Goal: Task Accomplishment & Management: Manage account settings

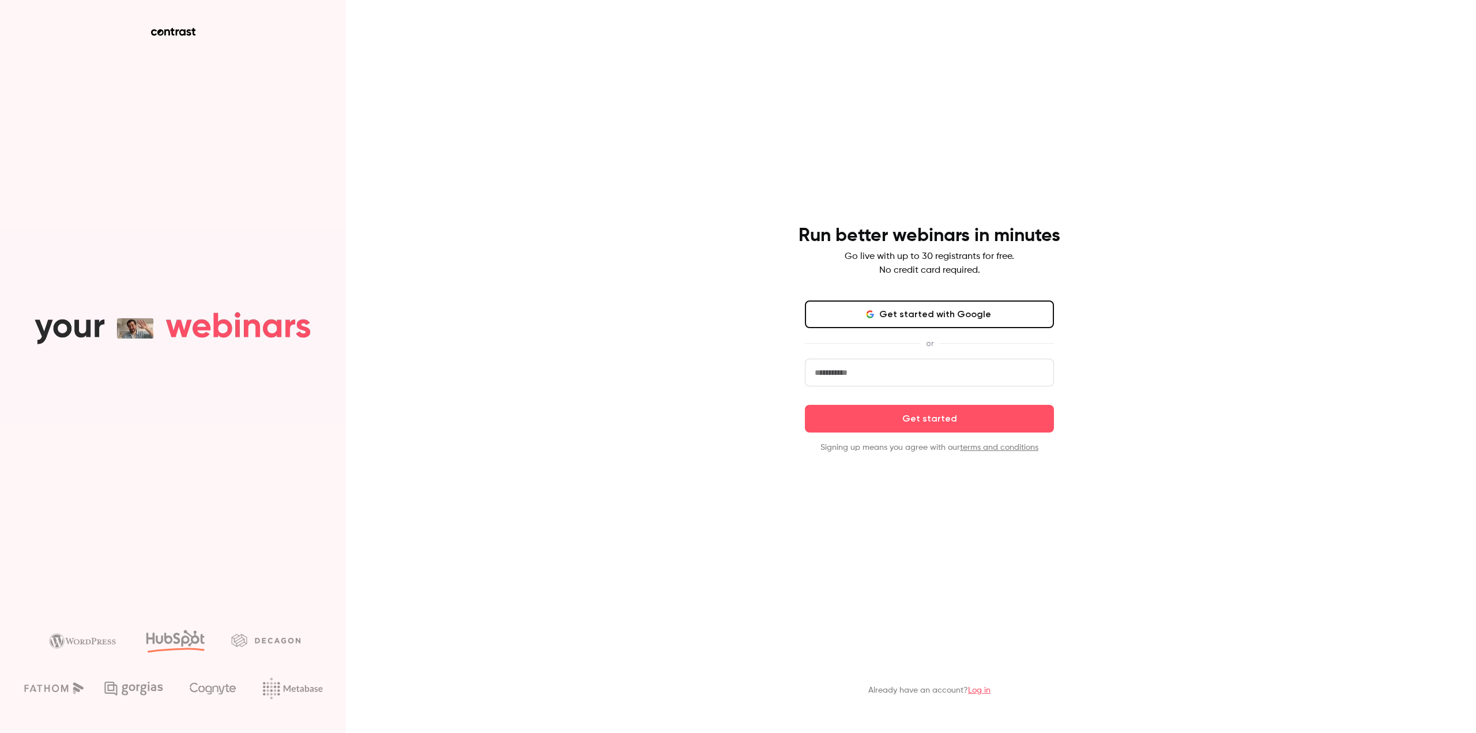
click at [973, 683] on div "Already have an account? Log in" at bounding box center [930, 673] width 300 height 63
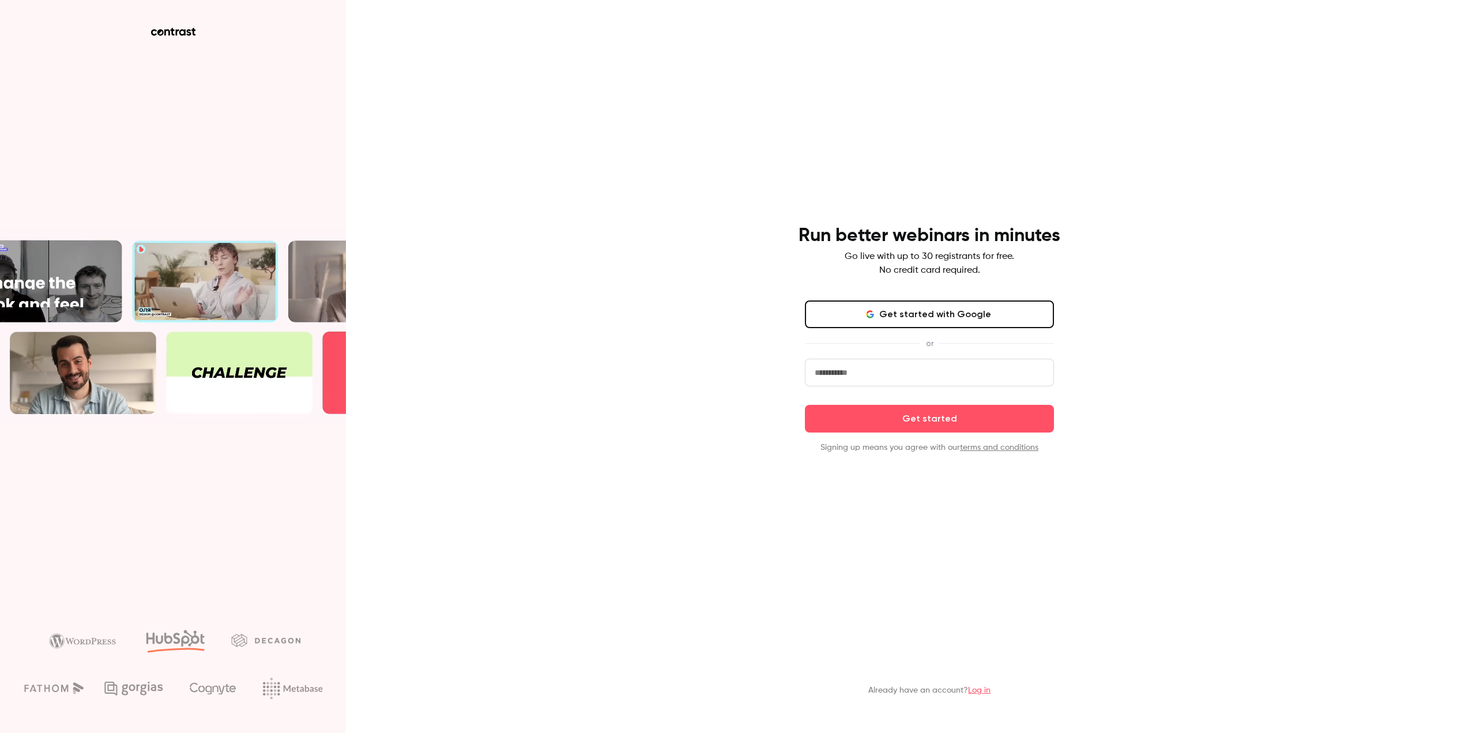
click at [978, 692] on link "Log in" at bounding box center [979, 690] width 22 height 8
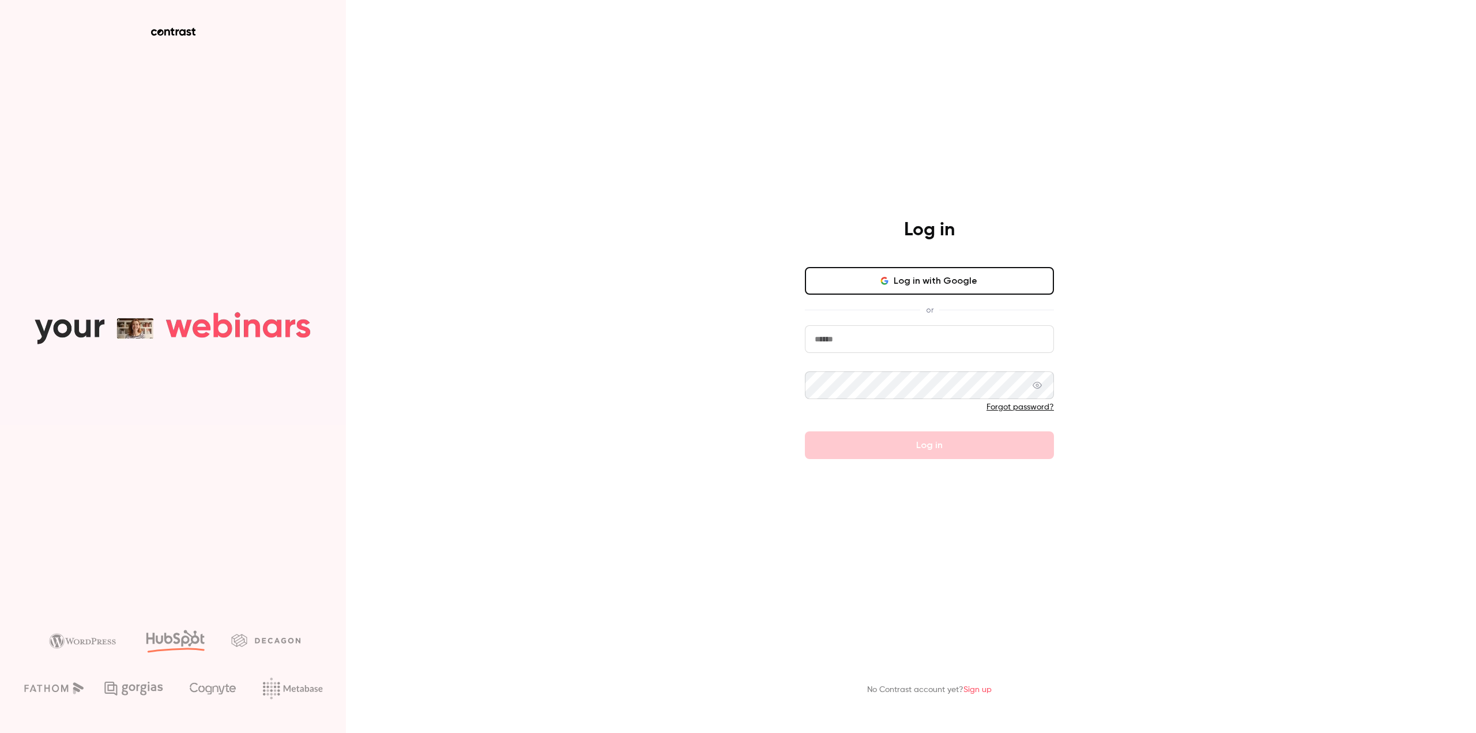
click at [942, 347] on input "email" at bounding box center [929, 339] width 249 height 28
click at [999, 289] on button "Log in with Google" at bounding box center [929, 281] width 249 height 28
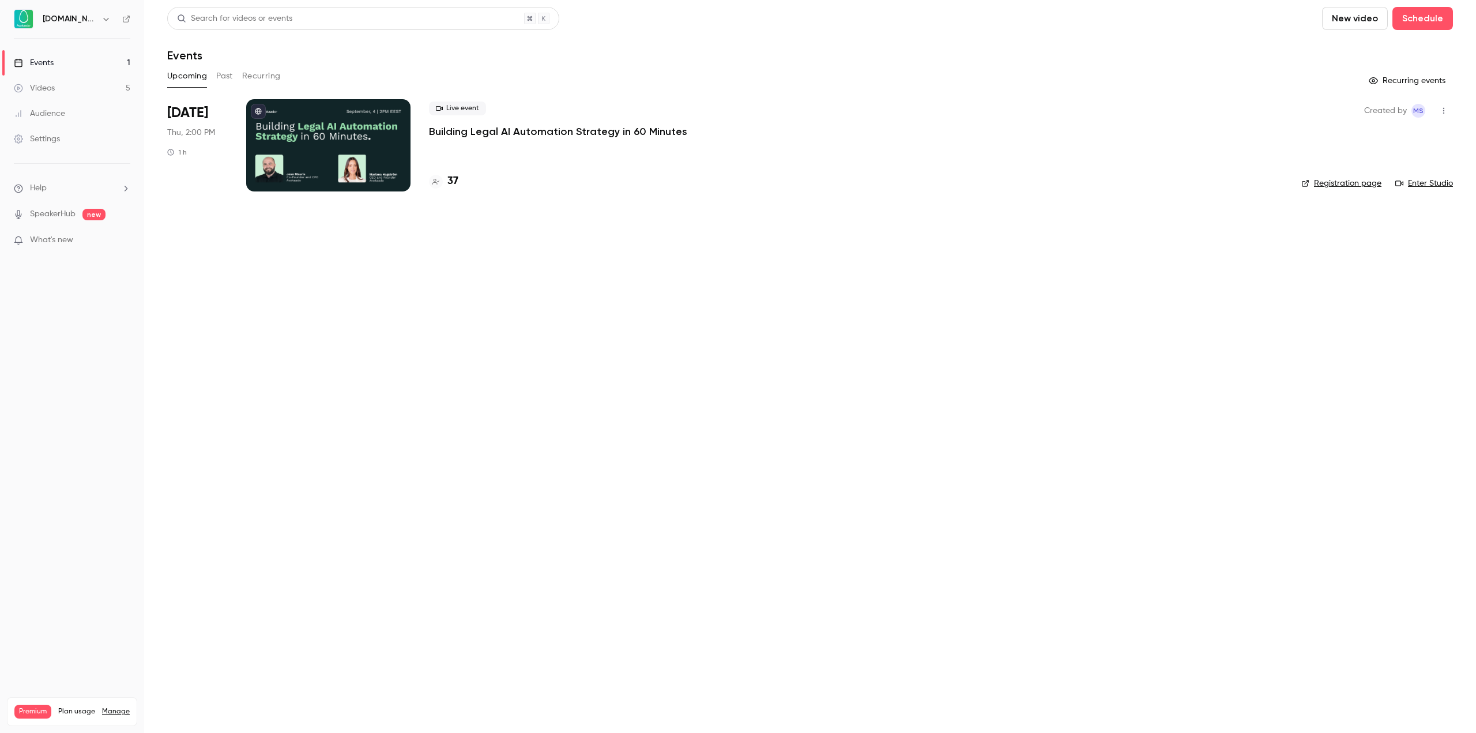
click at [567, 136] on p "Building Legal AI Automation Strategy in 60 Minutes" at bounding box center [558, 132] width 258 height 14
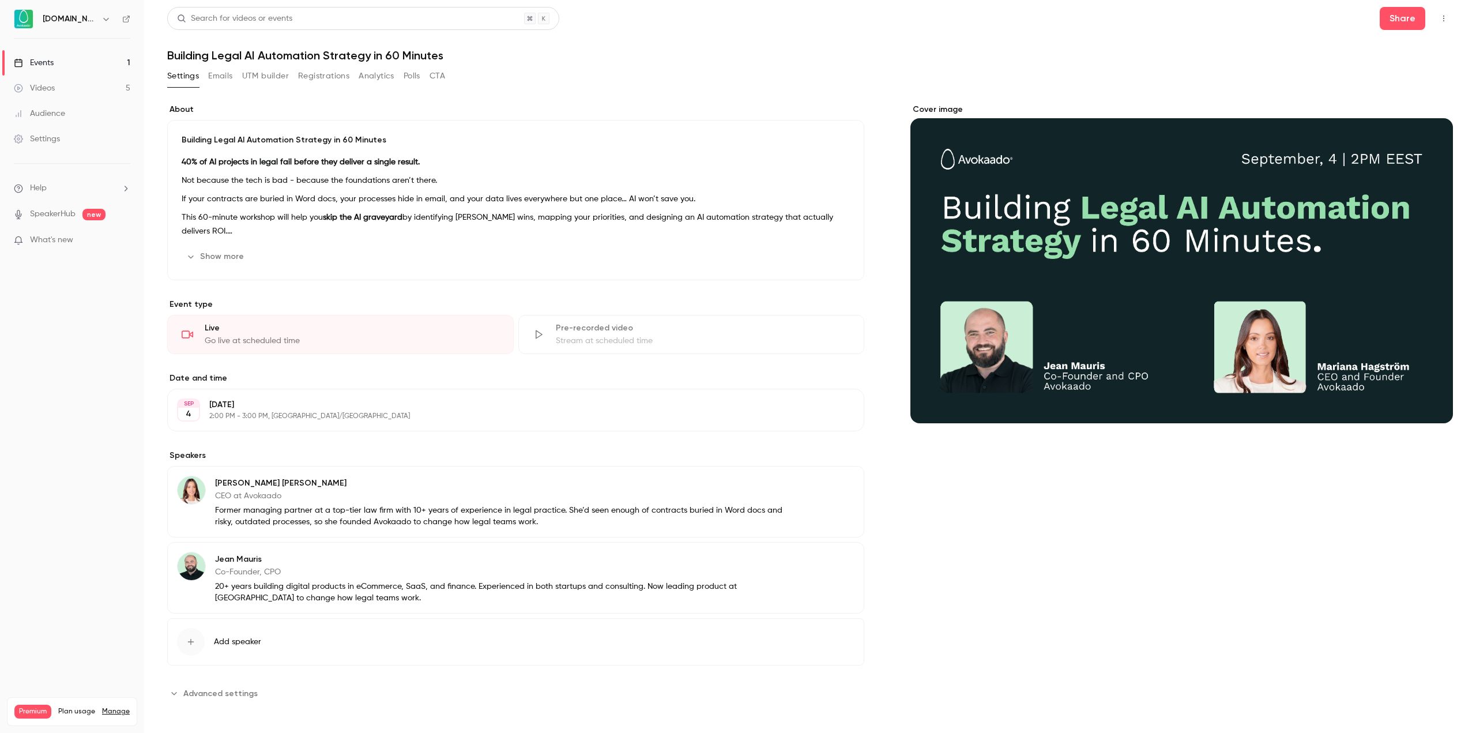
click at [314, 77] on button "Registrations" at bounding box center [323, 76] width 51 height 18
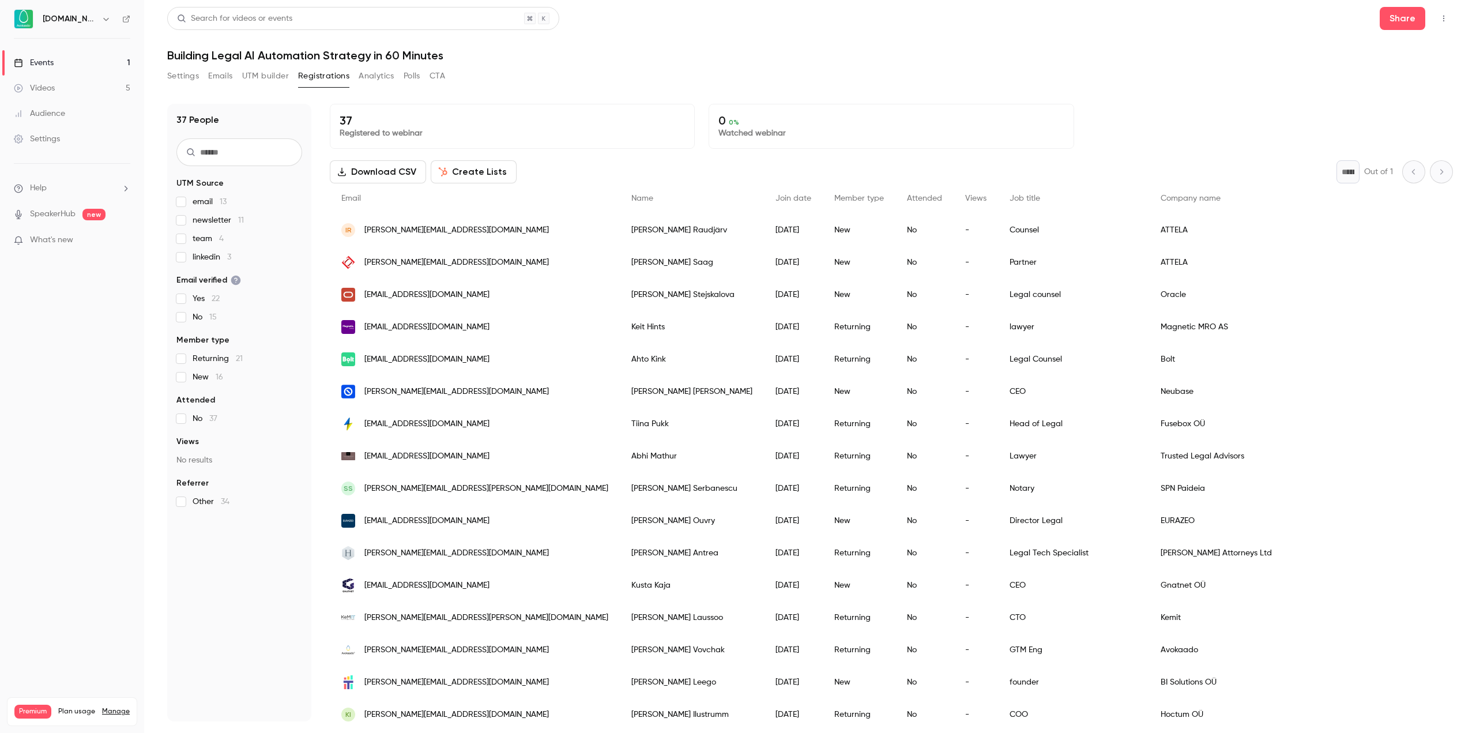
click at [686, 97] on div "37 People UTM Source email 13 newsletter 11 team 4 linkedin 3 Email verified Ye…" at bounding box center [810, 405] width 1286 height 631
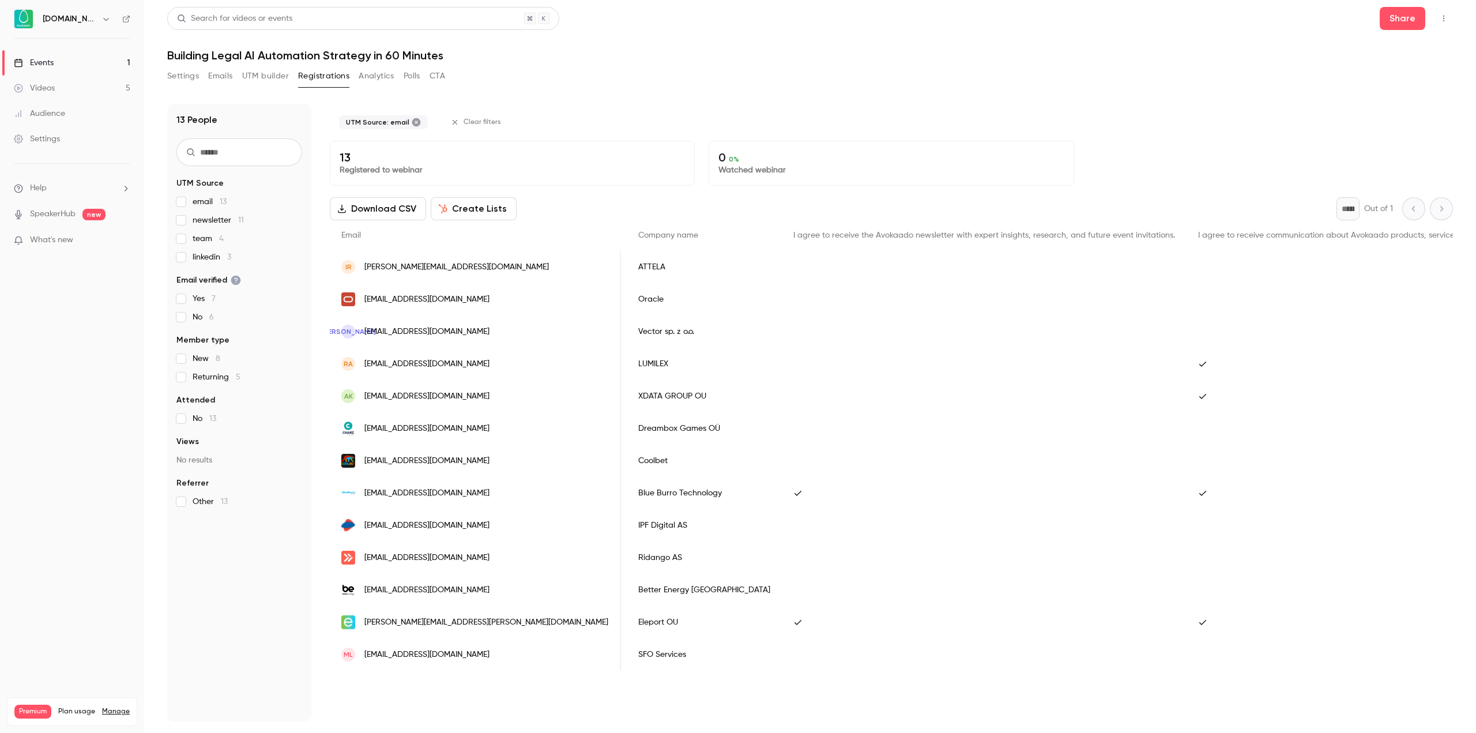
scroll to position [0, 522]
click at [183, 206] on label "email 13" at bounding box center [239, 202] width 126 height 12
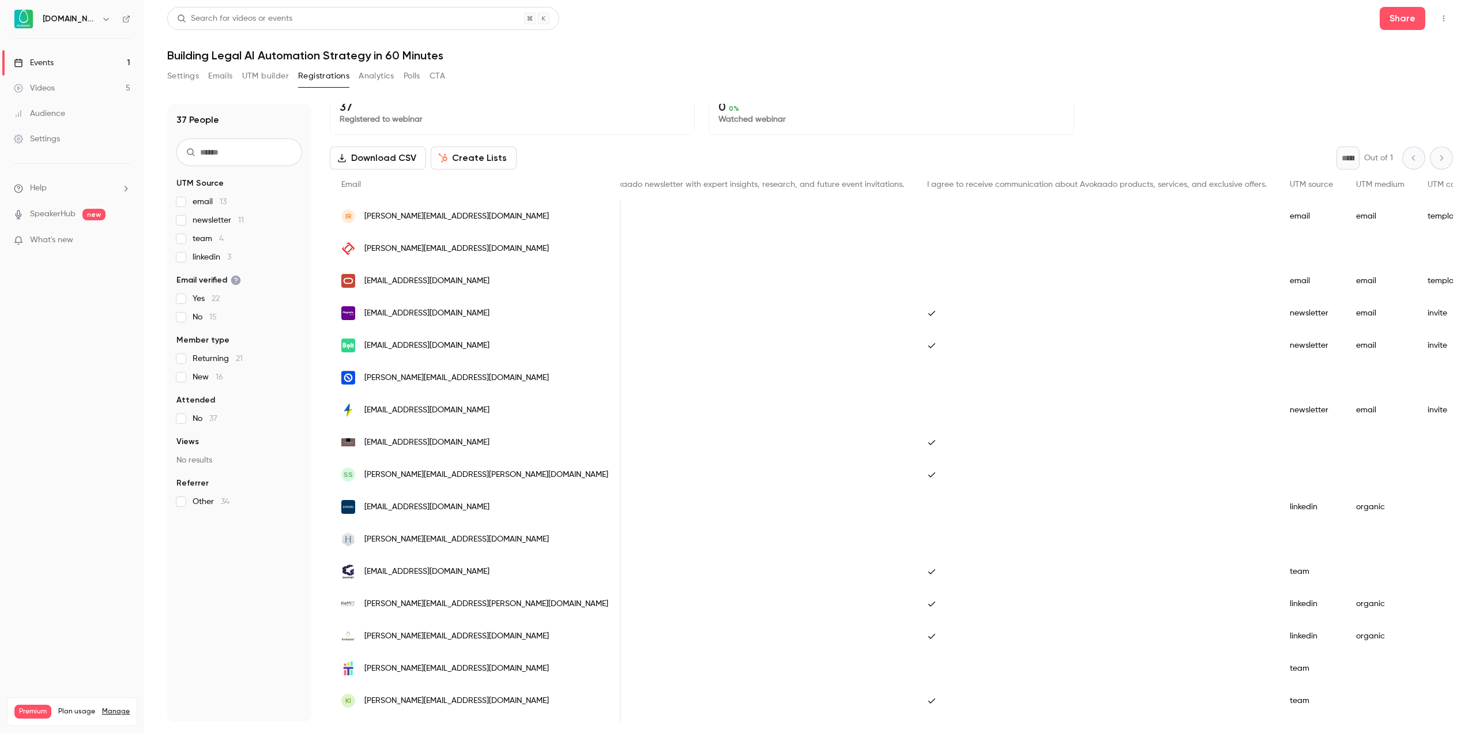
scroll to position [0, 0]
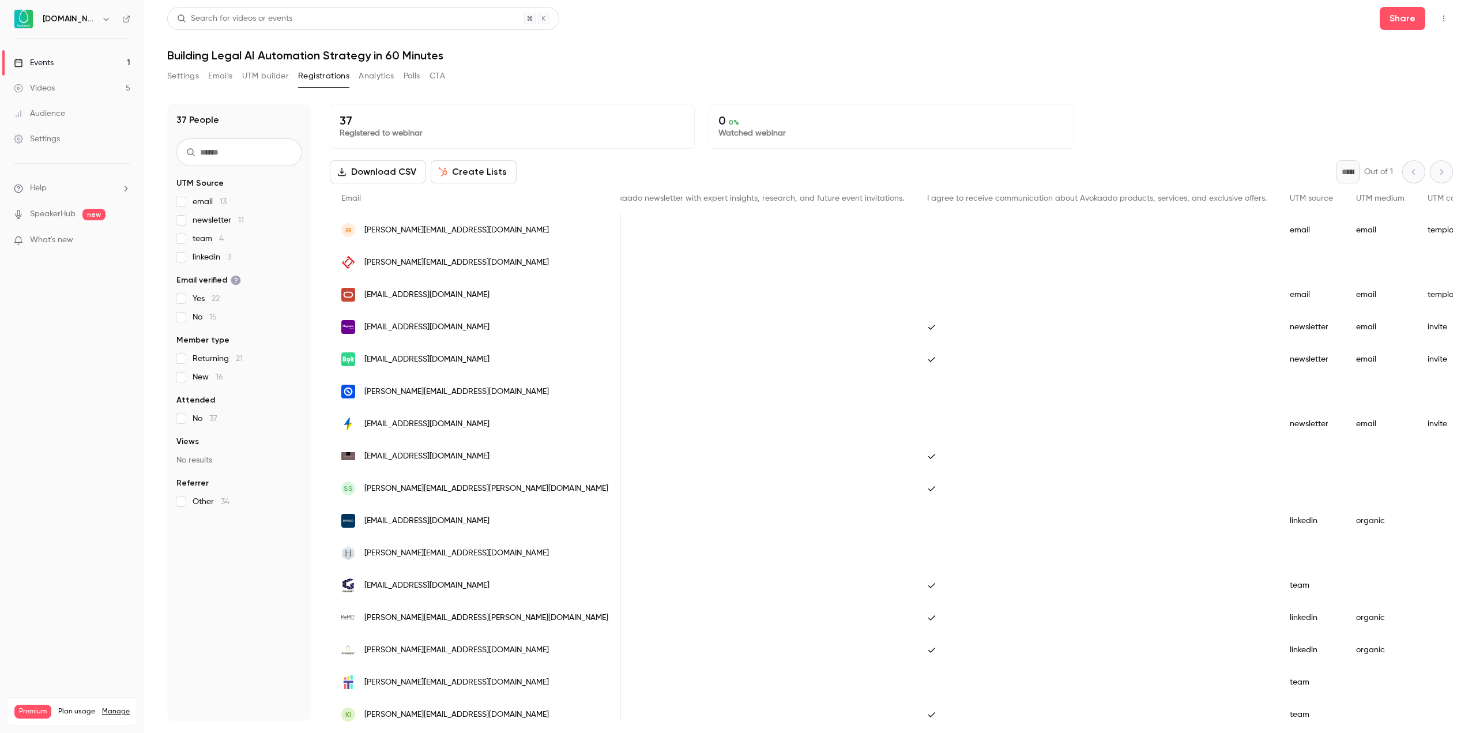
click at [513, 68] on div "Settings Emails UTM builder Registrations Analytics Polls CTA" at bounding box center [810, 78] width 1286 height 23
click at [65, 60] on link "Events 1" at bounding box center [72, 62] width 144 height 25
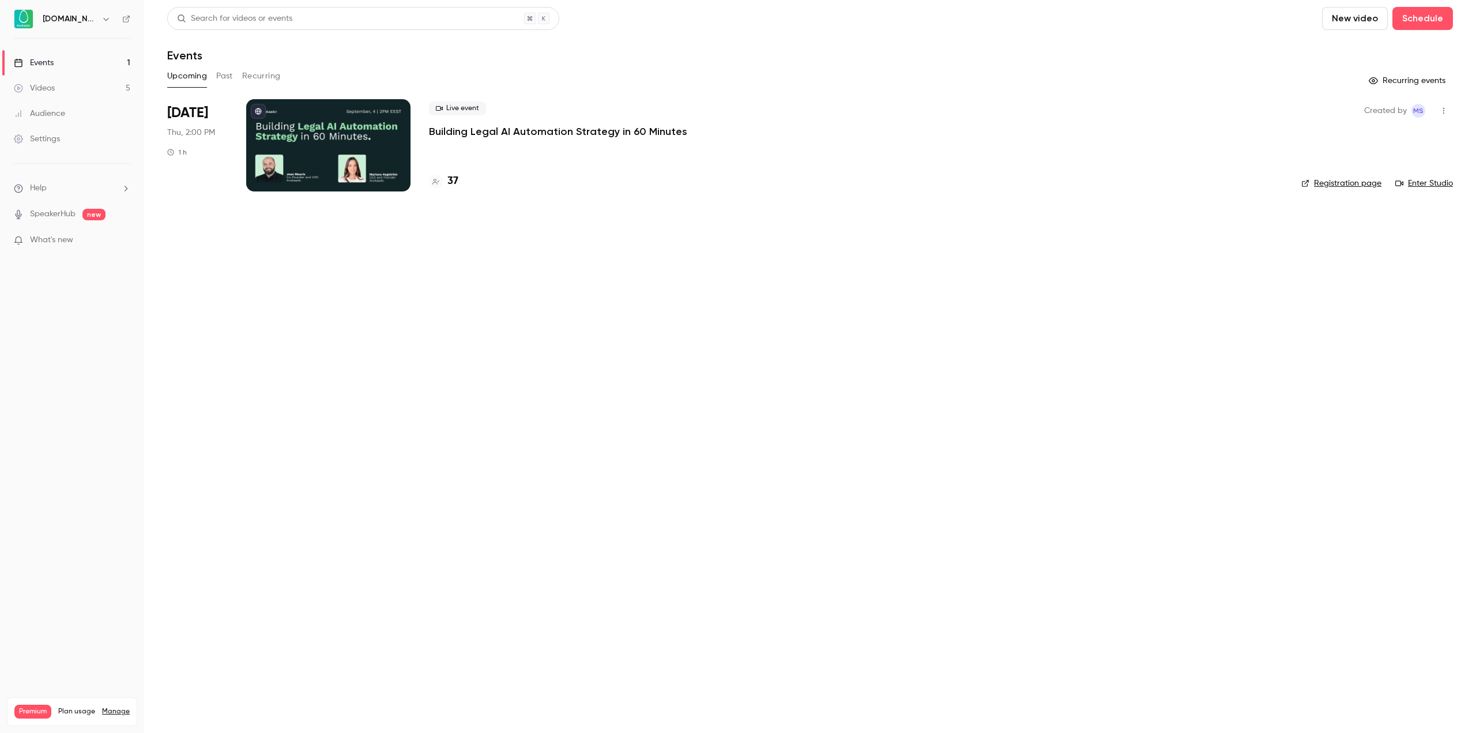
click at [572, 126] on p "Building Legal AI Automation Strategy in 60 Minutes" at bounding box center [558, 132] width 258 height 14
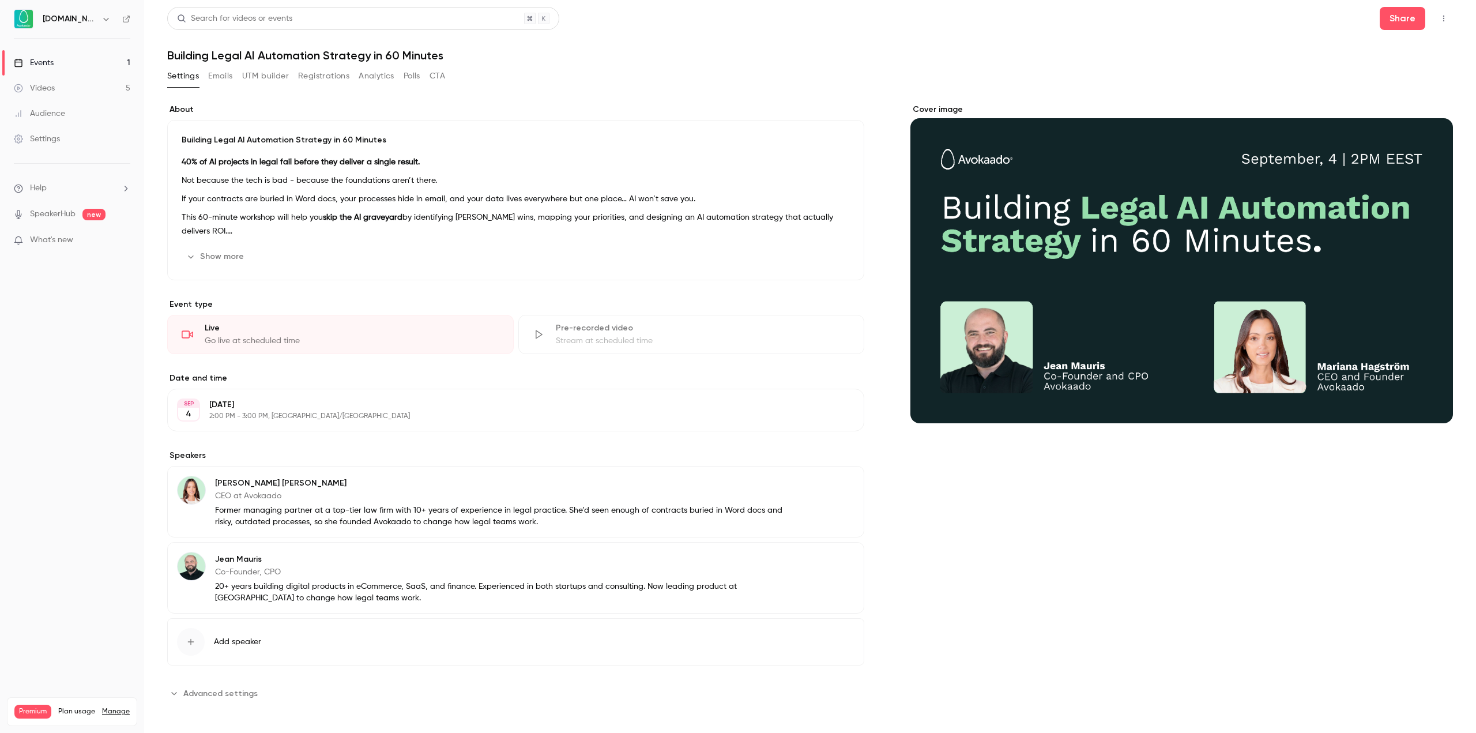
click at [62, 59] on link "Events 1" at bounding box center [72, 62] width 144 height 25
